Goal: Check status: Check status

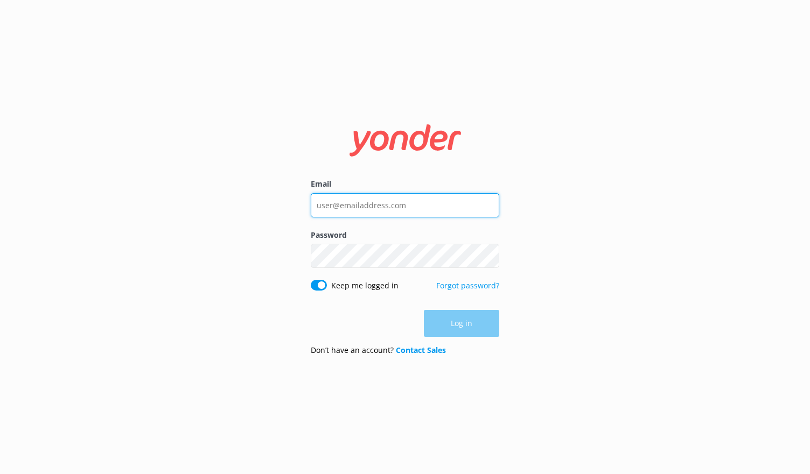
type input "[PERSON_NAME][EMAIL_ADDRESS][DOMAIN_NAME]"
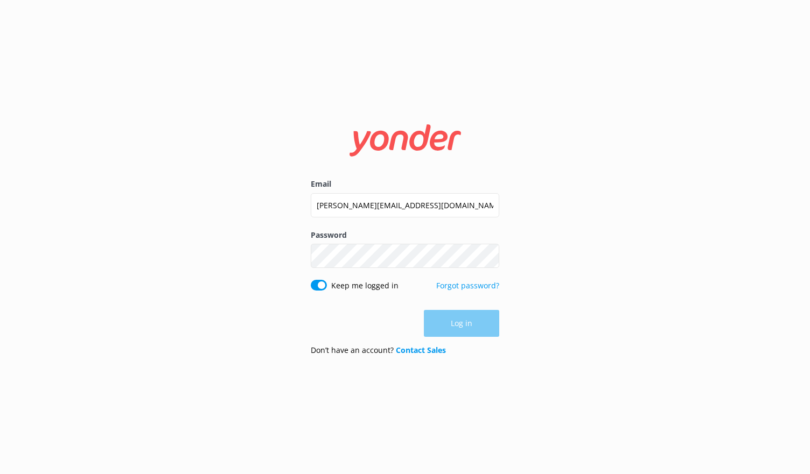
click at [450, 318] on div "Log in" at bounding box center [405, 323] width 189 height 27
click at [450, 318] on button "Log in" at bounding box center [461, 324] width 75 height 27
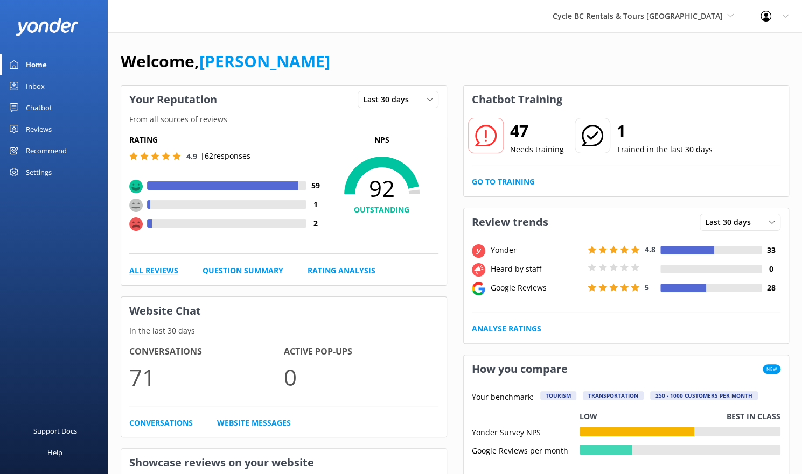
click at [157, 273] on link "All Reviews" at bounding box center [153, 271] width 49 height 12
